Goal: Manage account settings

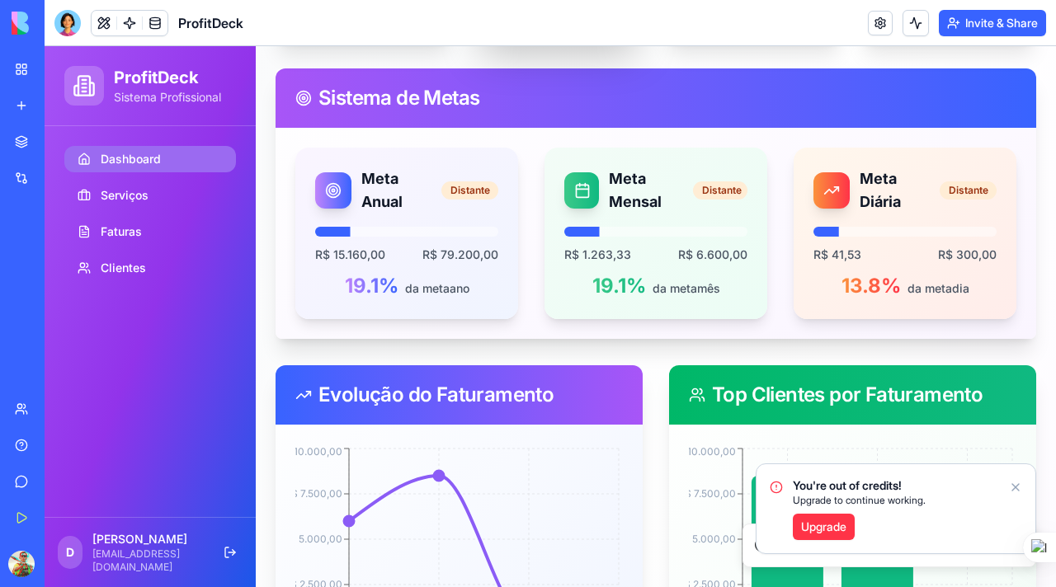
scroll to position [307, 0]
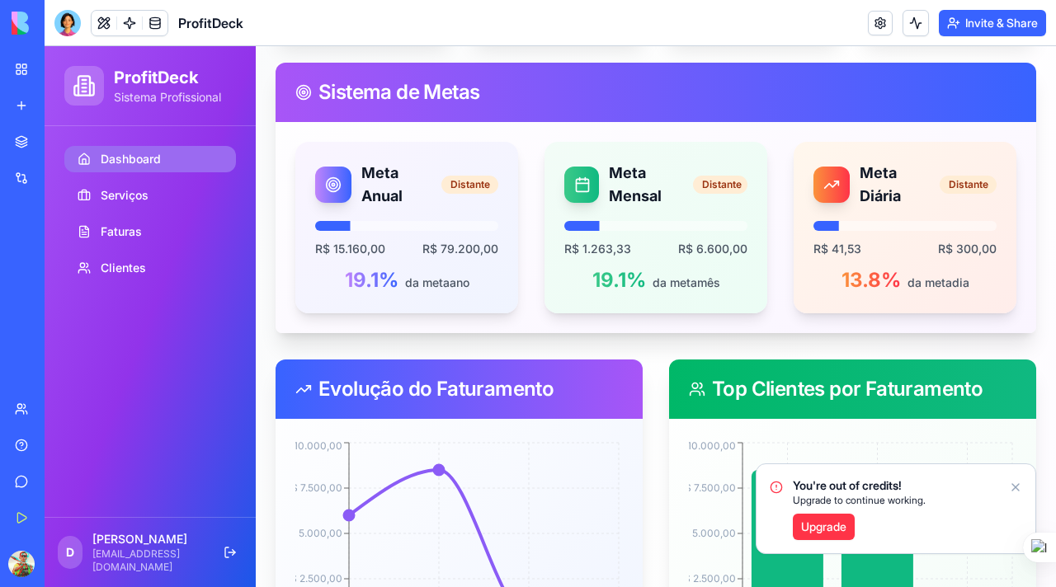
click at [1018, 488] on icon "Notifications alt+T" at bounding box center [1015, 487] width 13 height 13
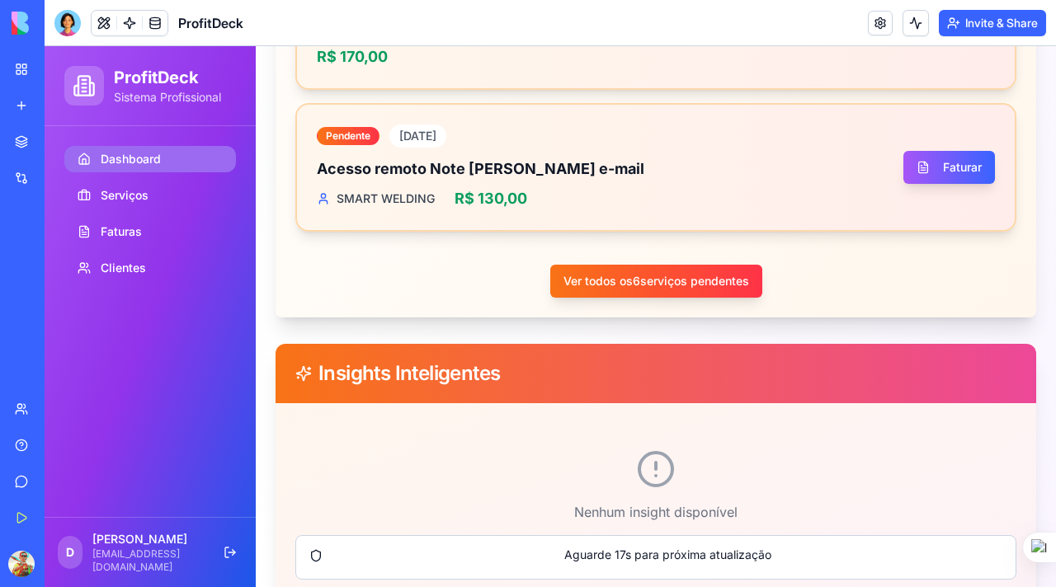
scroll to position [1678, 0]
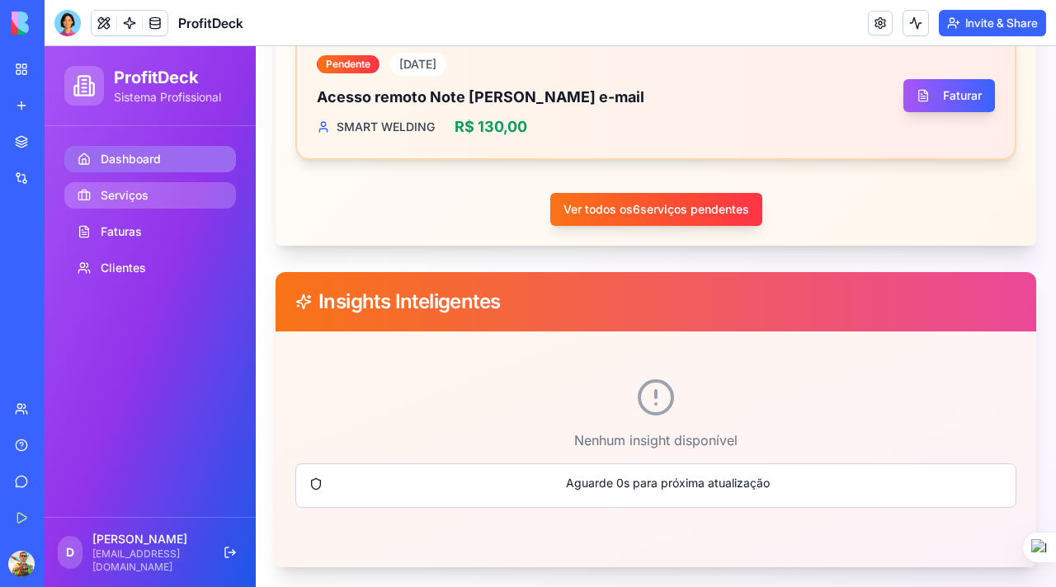
click at [125, 200] on span "Serviços" at bounding box center [125, 195] width 48 height 16
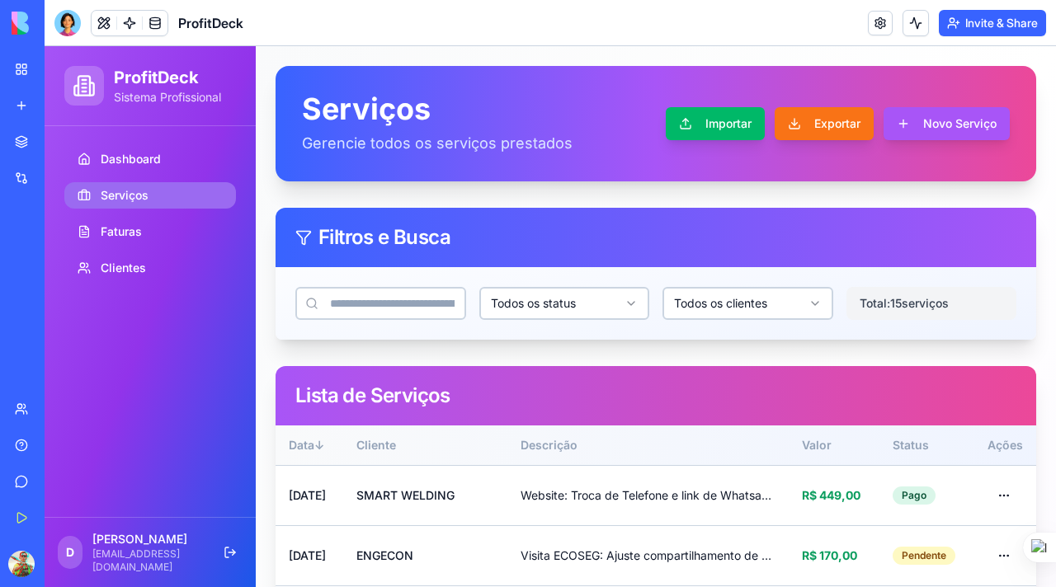
click at [723, 296] on html "ProfitDeck Sistema Profissional Dashboard Serviços Faturas Clientes D Douglas d…" at bounding box center [550, 446] width 1011 height 800
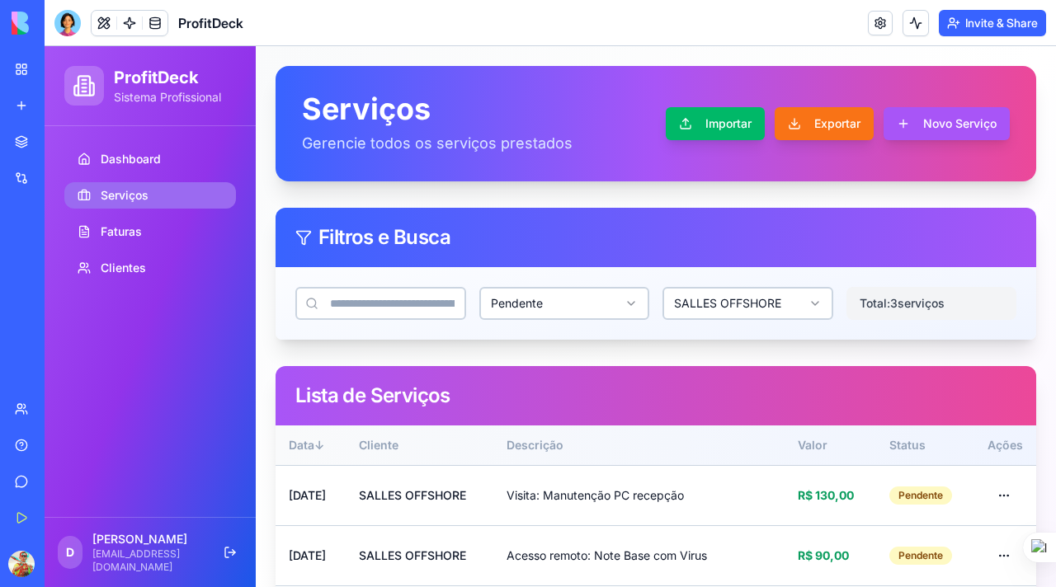
click at [567, 308] on html "ProfitDeck Sistema Profissional Dashboard Serviços Faturas Clientes D Douglas d…" at bounding box center [550, 355] width 1011 height 619
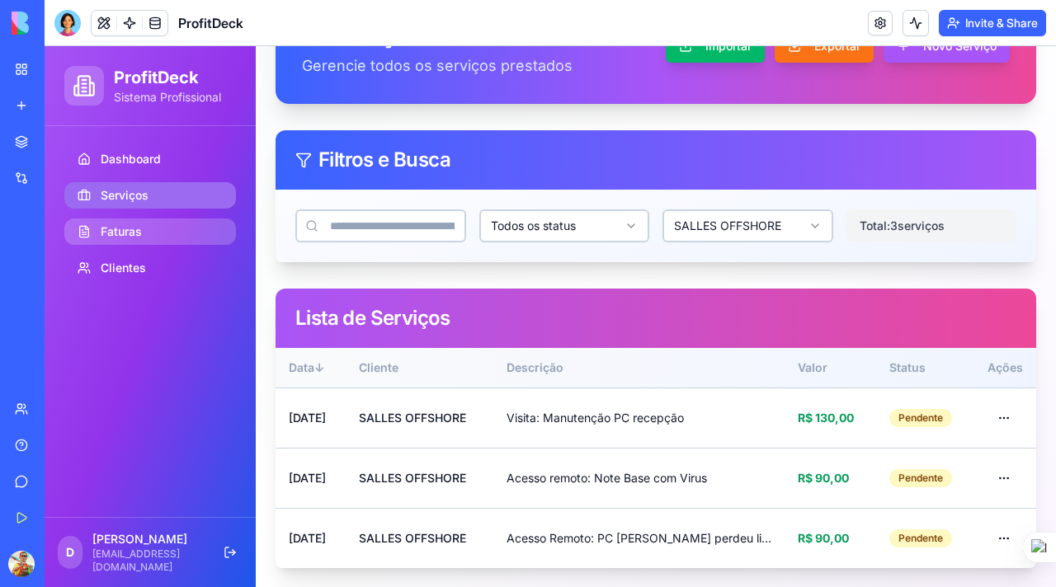
click at [148, 228] on link "Faturas" at bounding box center [150, 232] width 172 height 26
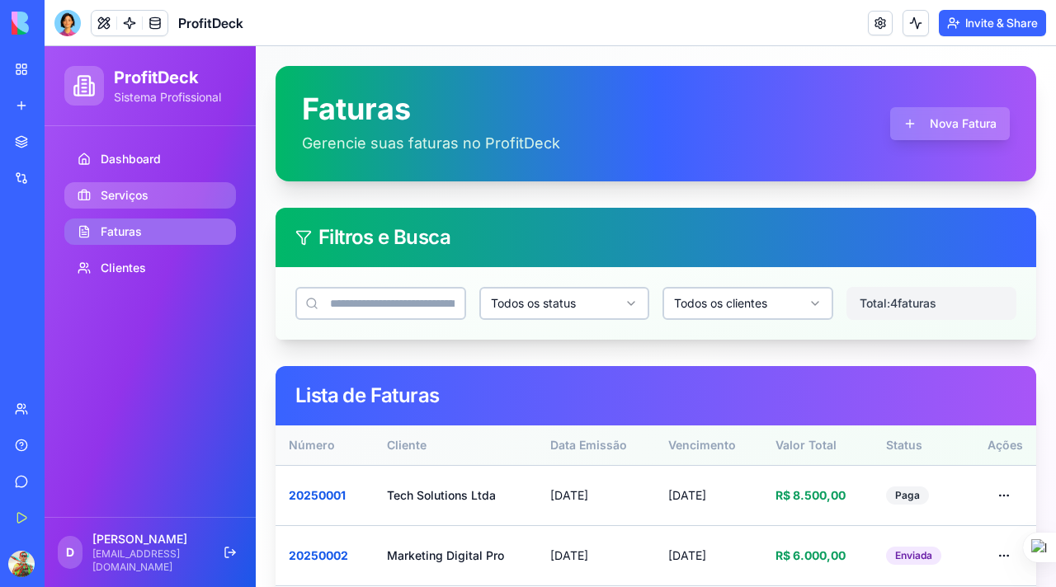
click at [117, 199] on span "Serviços" at bounding box center [125, 195] width 48 height 16
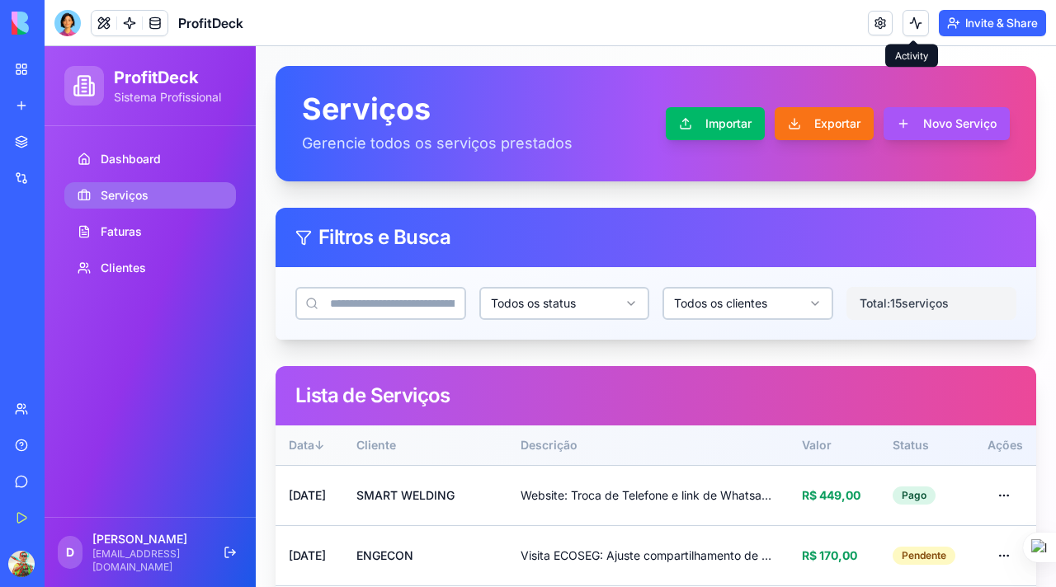
click at [912, 29] on button at bounding box center [915, 23] width 26 height 26
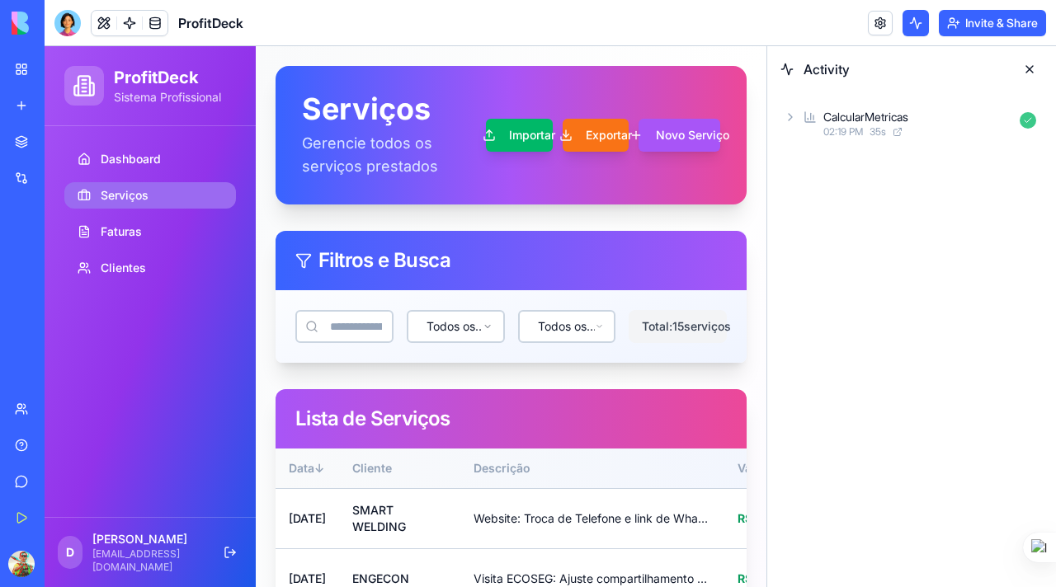
click at [788, 117] on icon at bounding box center [790, 117] width 13 height 13
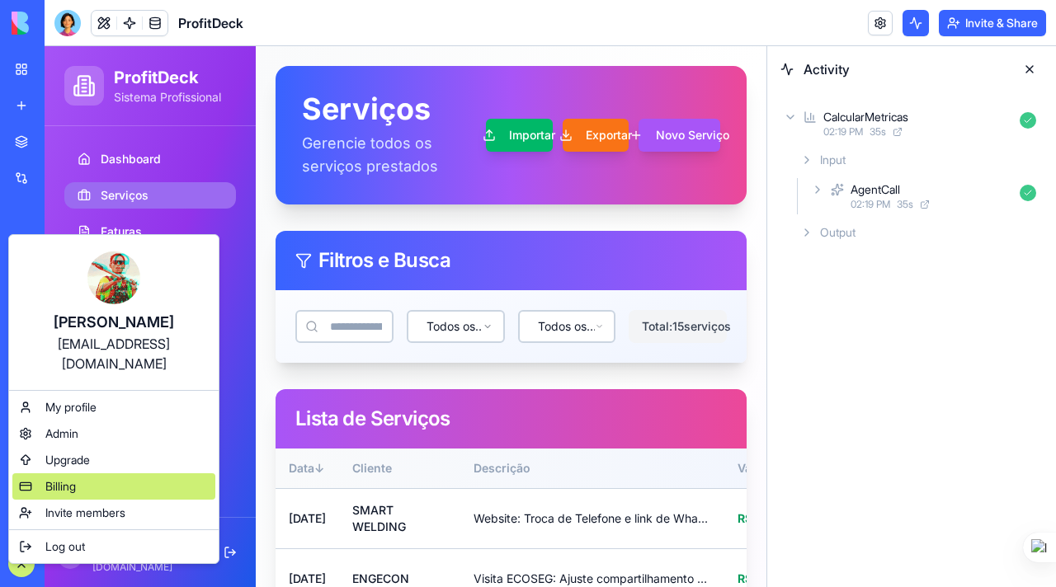
click at [69, 478] on span "Billing" at bounding box center [60, 486] width 31 height 16
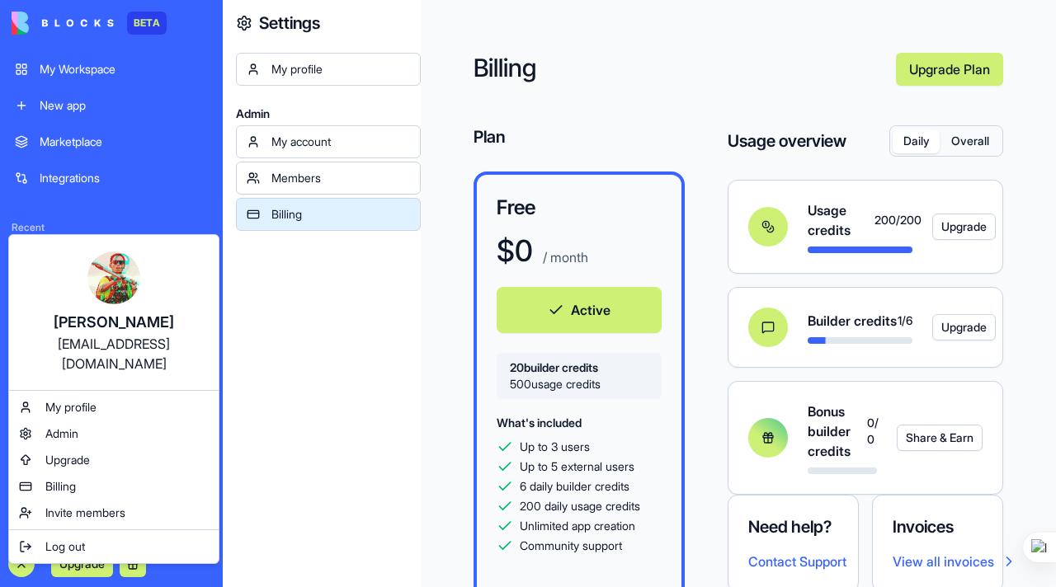
click at [181, 219] on div "Recent ProfitDeck AI Logo Generator TRY Feedback Form TRY" at bounding box center [111, 271] width 213 height 152
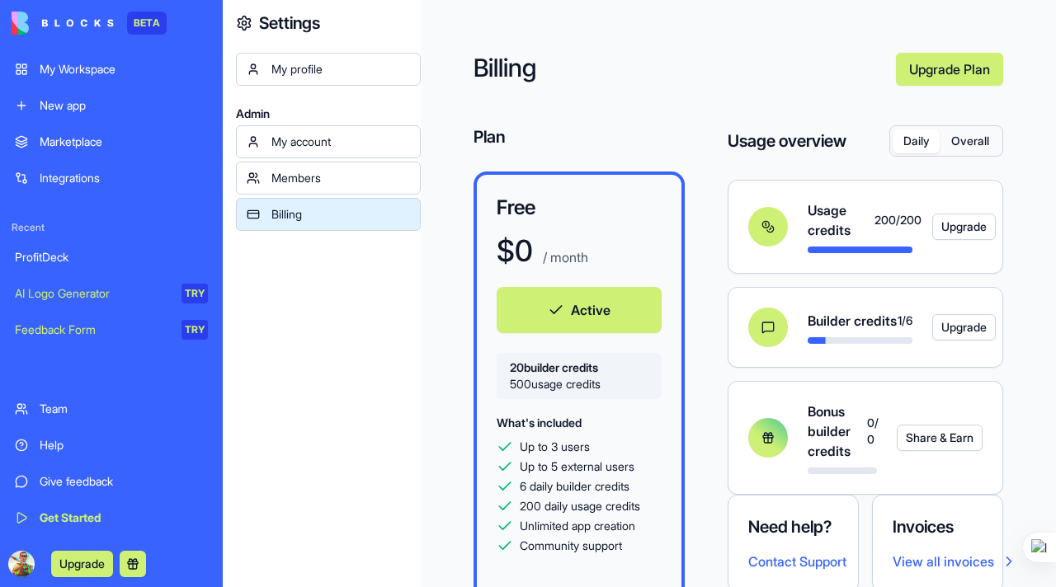
click at [50, 244] on link "ProfitDeck" at bounding box center [111, 257] width 213 height 33
click at [65, 260] on div "ProfitDeck" at bounding box center [111, 257] width 193 height 16
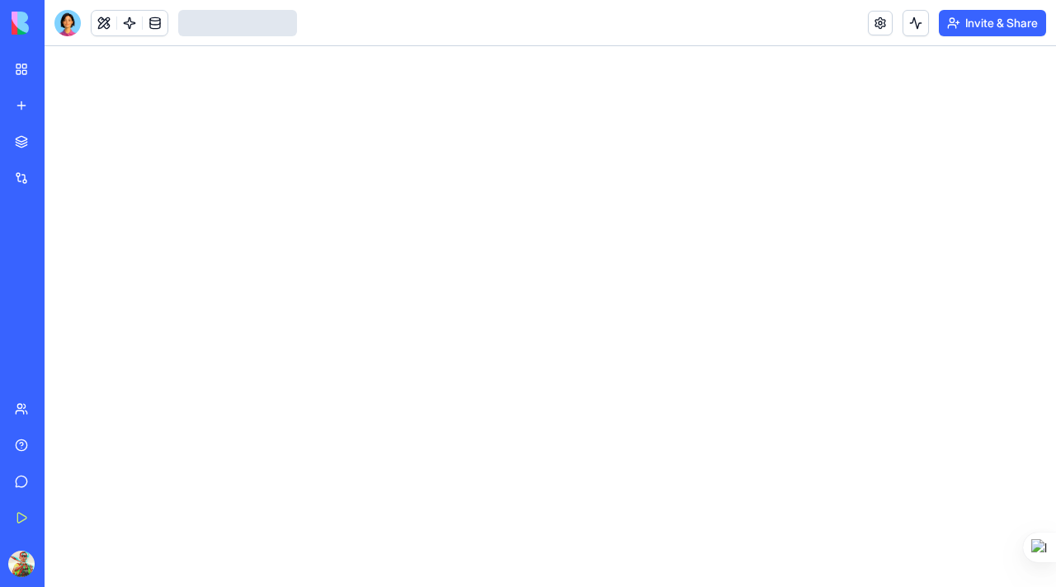
click at [61, 260] on div "ProfitDeck" at bounding box center [38, 257] width 46 height 16
